Goal: Information Seeking & Learning: Learn about a topic

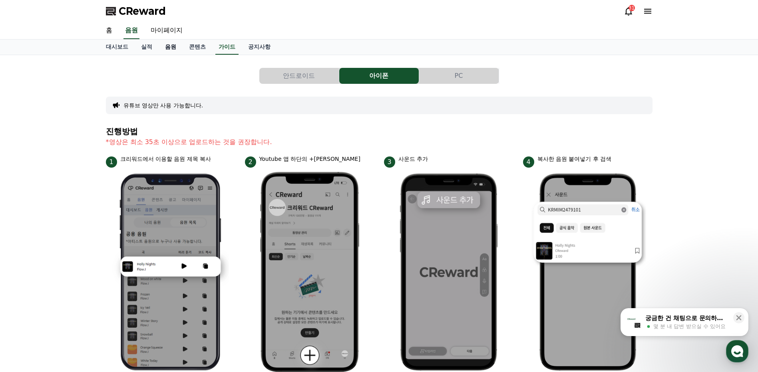
click at [169, 47] on link "음원" at bounding box center [171, 47] width 24 height 15
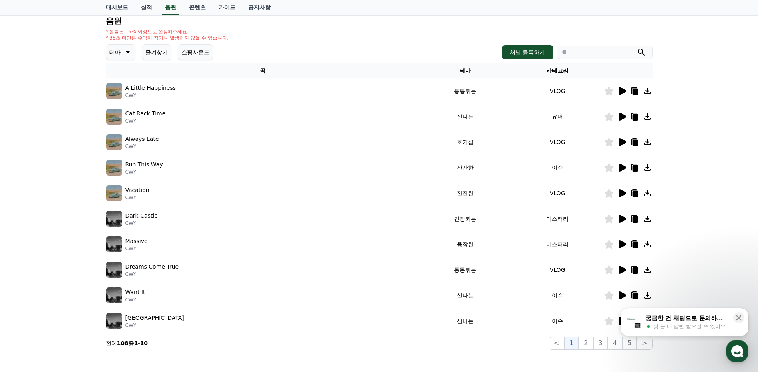
scroll to position [169, 0]
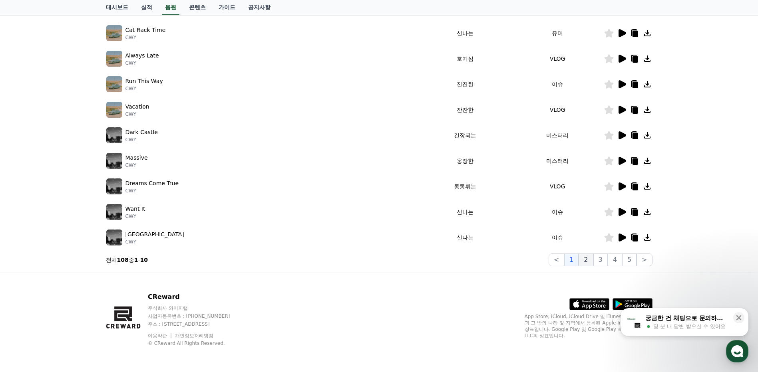
click at [586, 261] on button "2" at bounding box center [585, 260] width 14 height 13
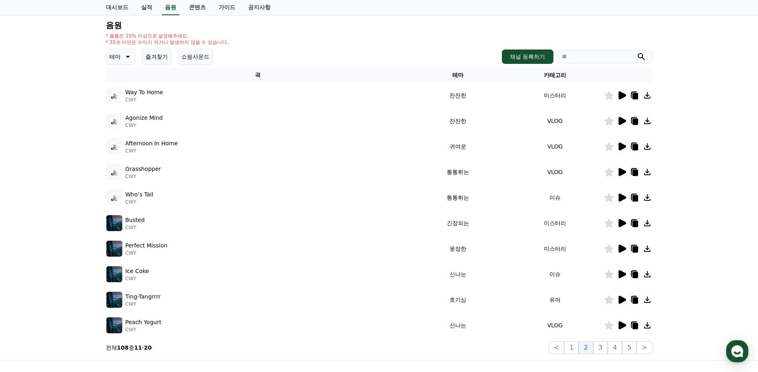
scroll to position [89, 0]
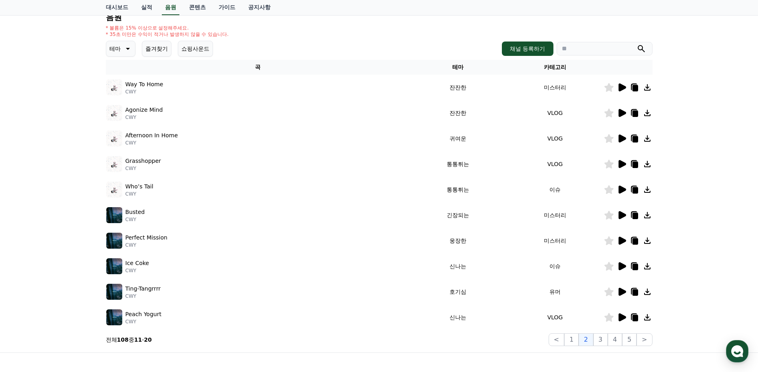
click at [620, 163] on icon at bounding box center [622, 164] width 8 height 8
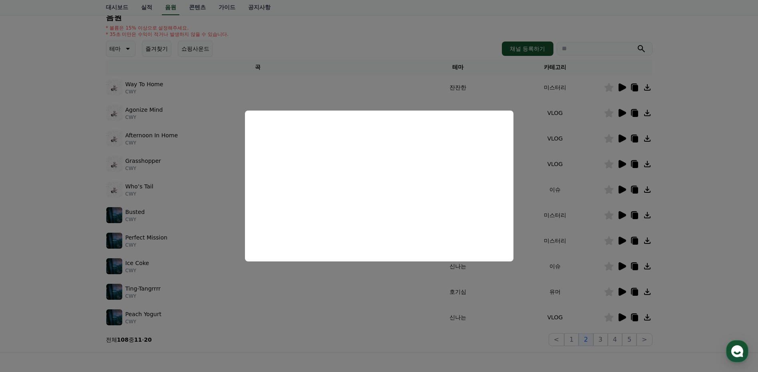
click at [698, 151] on button "close modal" at bounding box center [379, 186] width 758 height 372
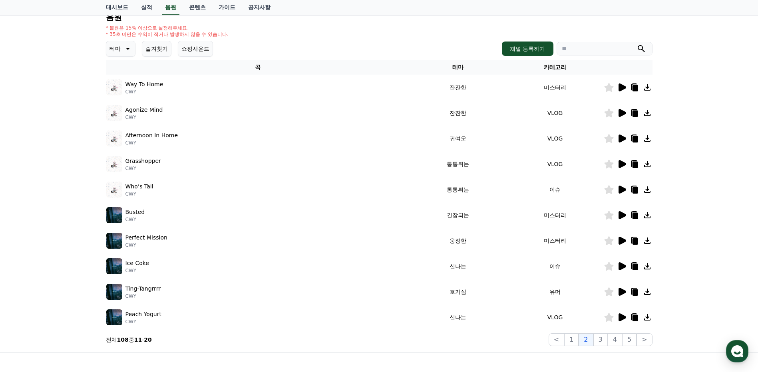
click at [619, 191] on icon at bounding box center [622, 190] width 8 height 8
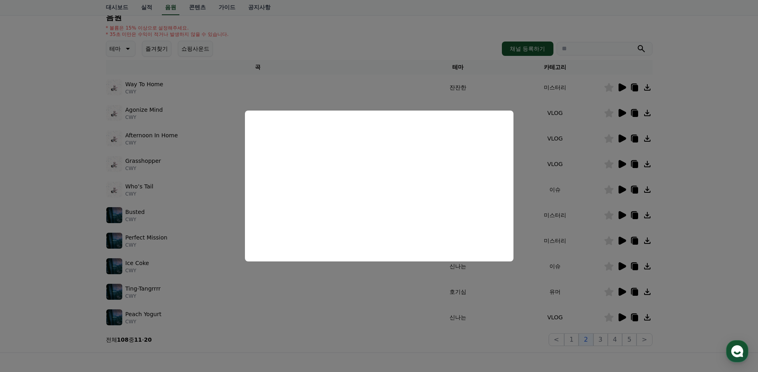
click at [696, 189] on button "close modal" at bounding box center [379, 186] width 758 height 372
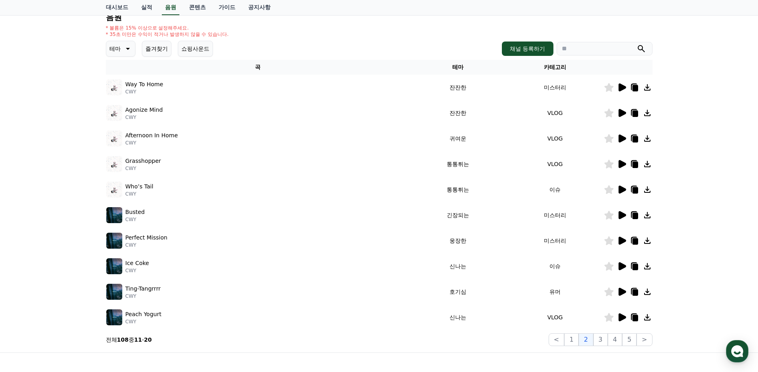
click at [620, 165] on icon at bounding box center [622, 164] width 8 height 8
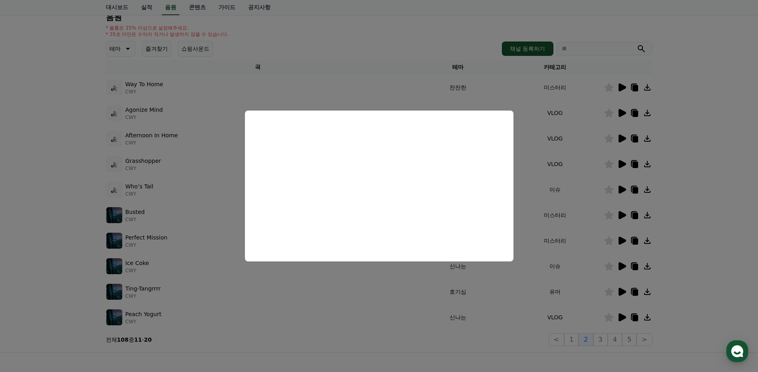
click at [683, 184] on button "close modal" at bounding box center [379, 186] width 758 height 372
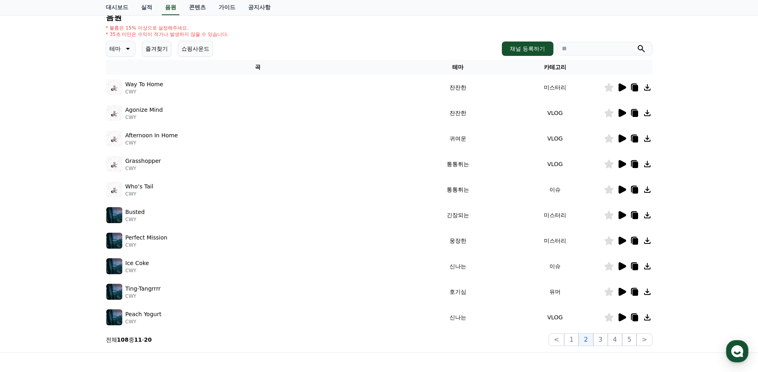
click at [650, 166] on icon at bounding box center [647, 164] width 6 height 6
